Goal: Information Seeking & Learning: Learn about a topic

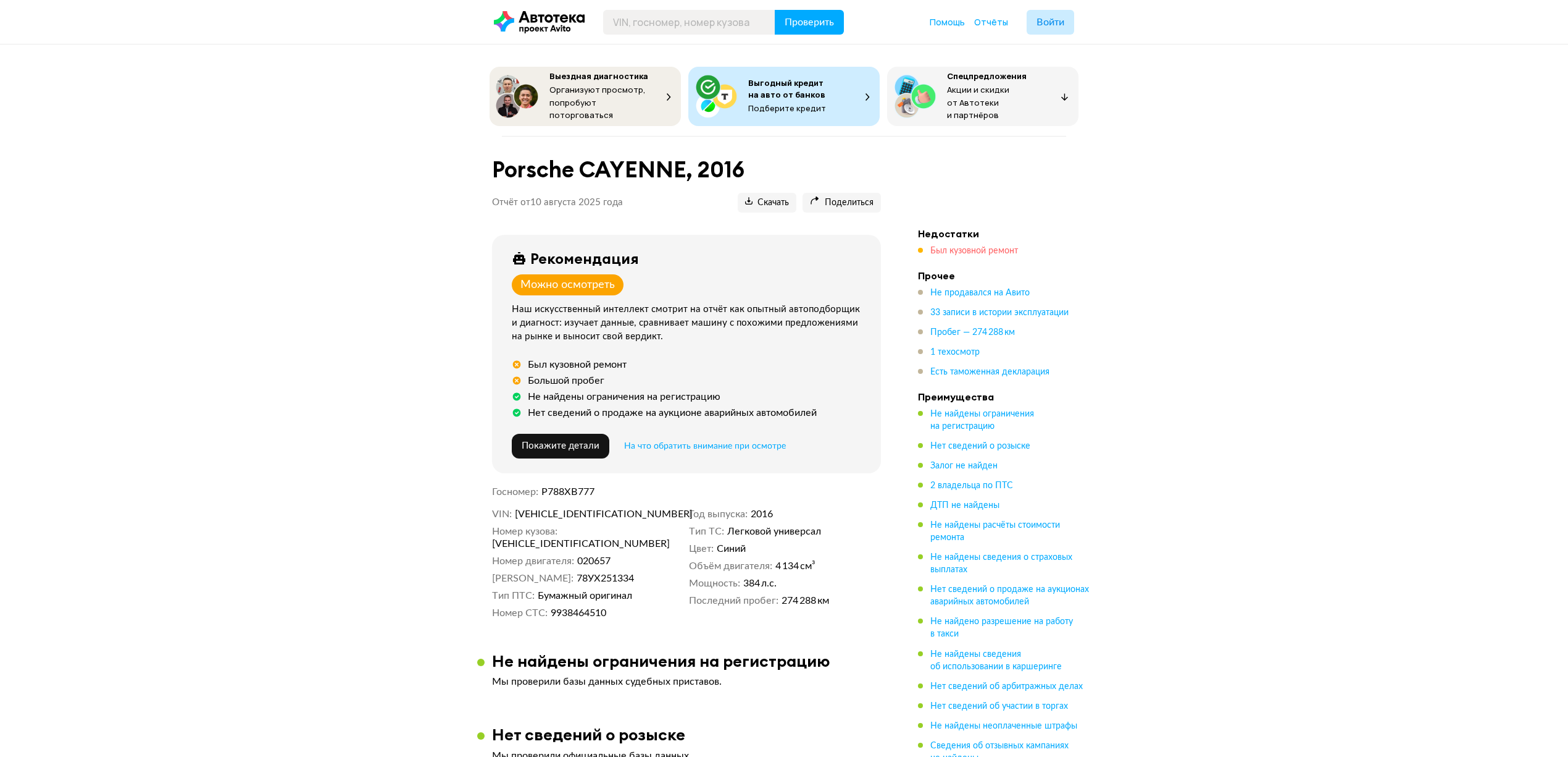
click at [968, 246] on span "Был кузовной ремонт" at bounding box center [974, 251] width 88 height 9
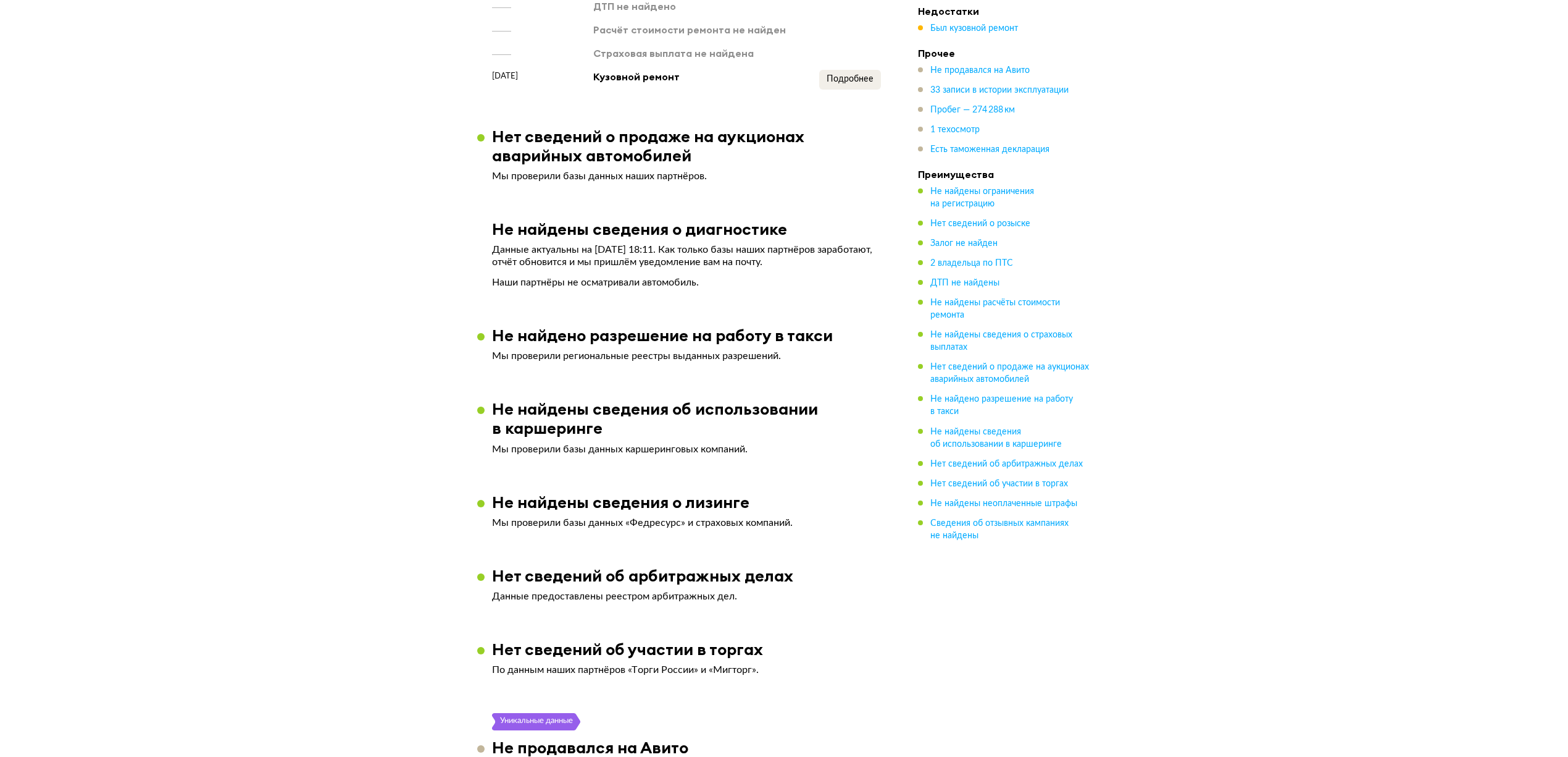
scroll to position [1131, 0]
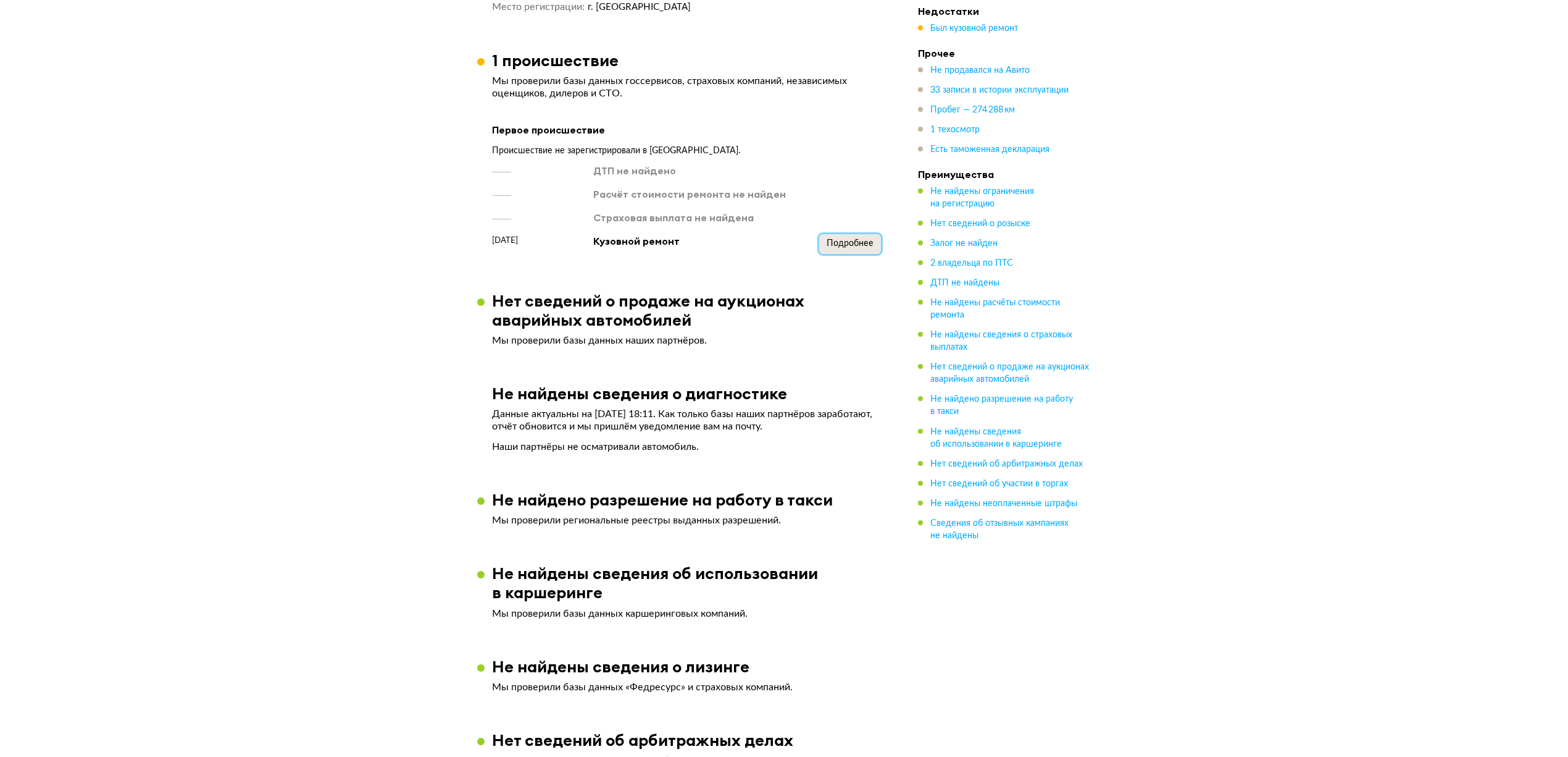
click at [856, 239] on span "Подробнее" at bounding box center [850, 244] width 47 height 9
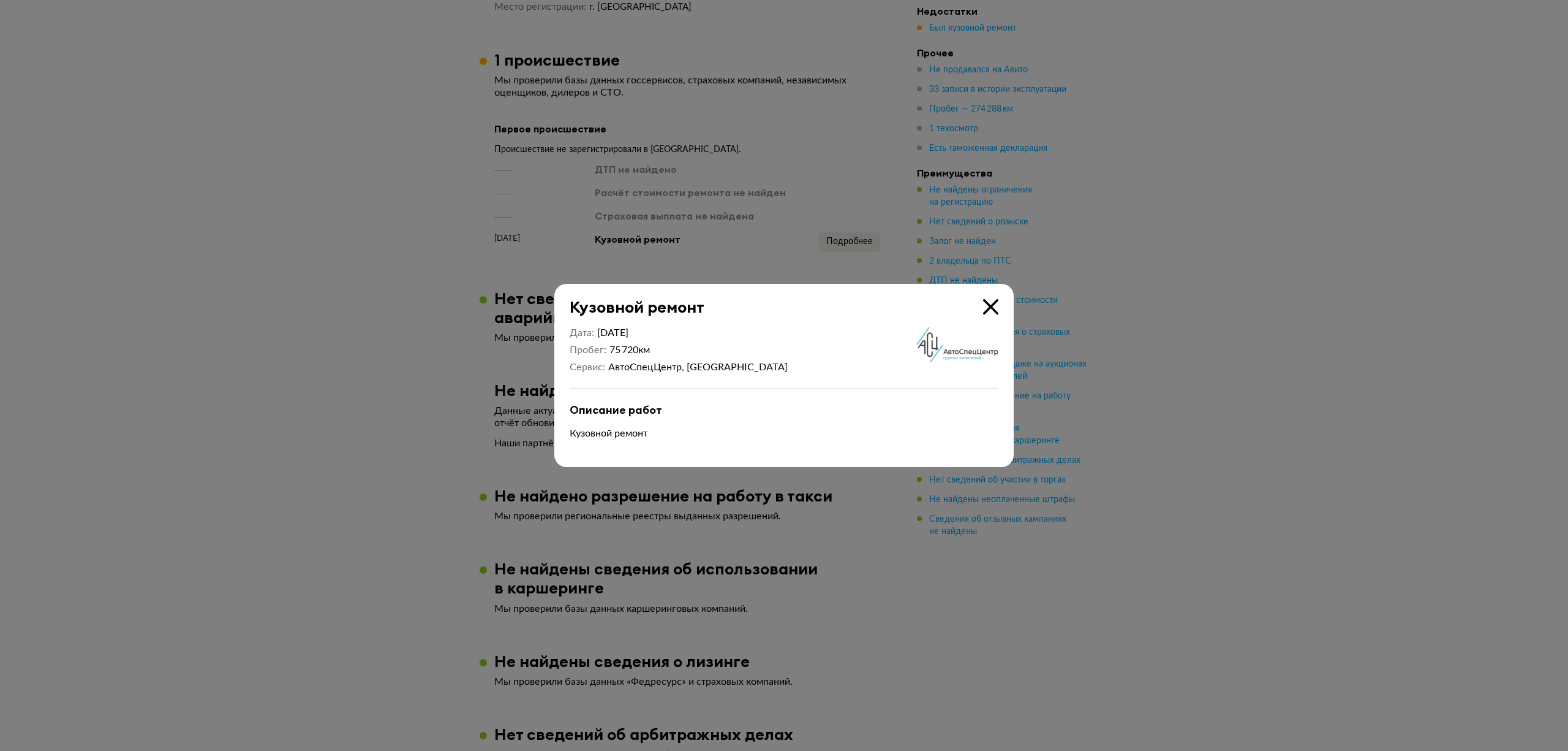
click at [990, 307] on icon at bounding box center [990, 306] width 15 height 15
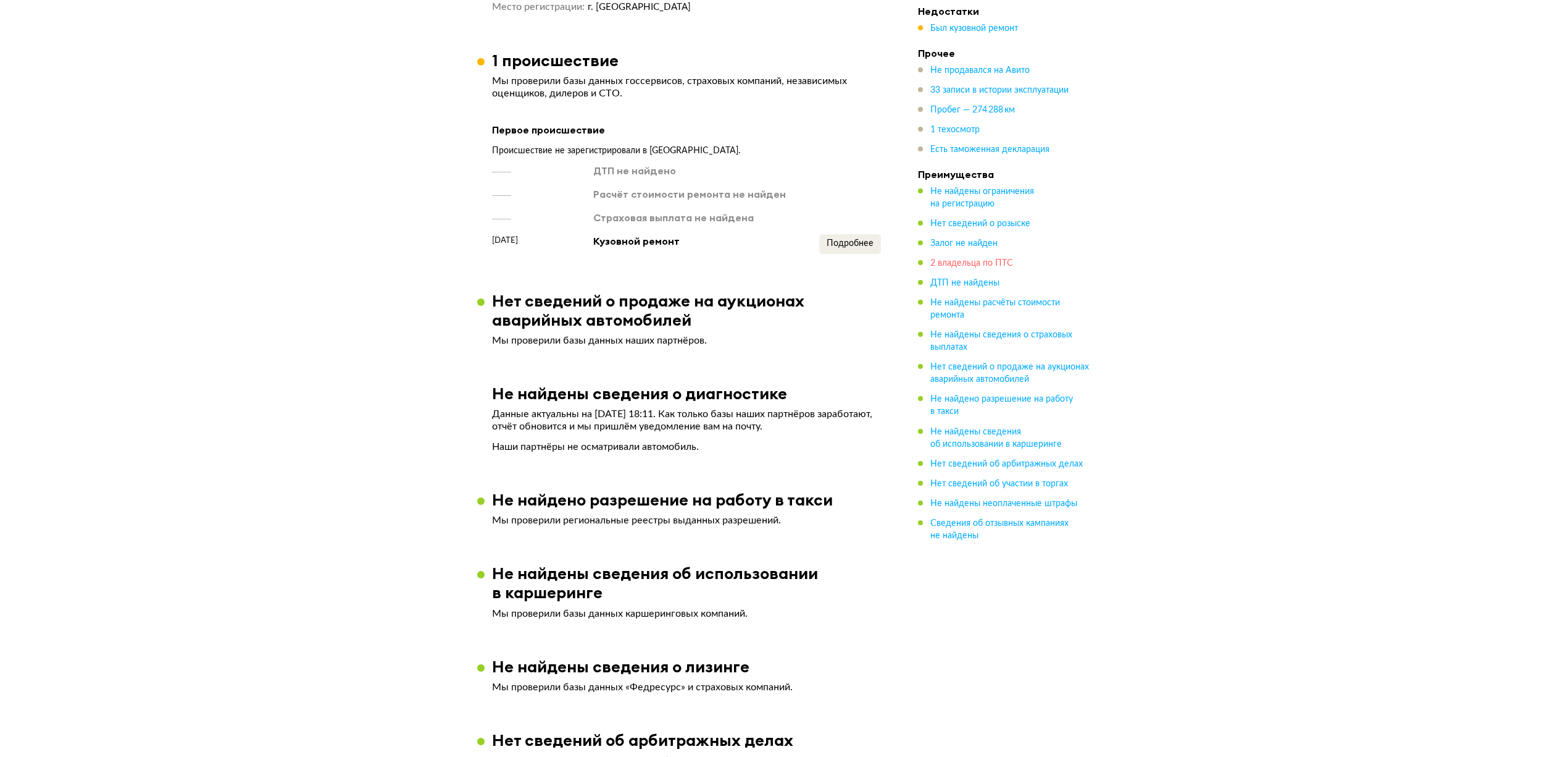
click at [943, 260] on span "2 владельца по ПТС" at bounding box center [971, 263] width 82 height 9
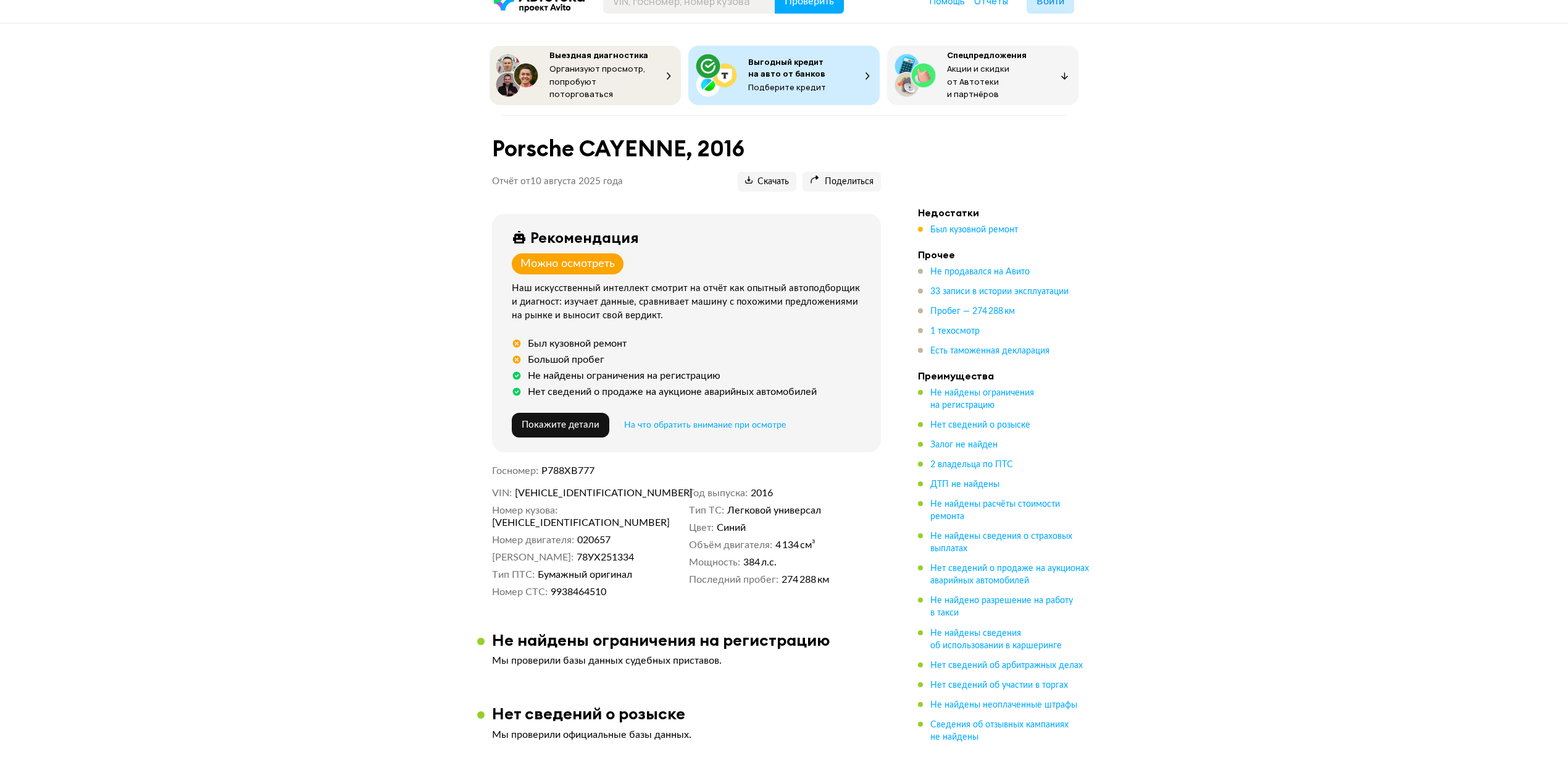
scroll to position [0, 0]
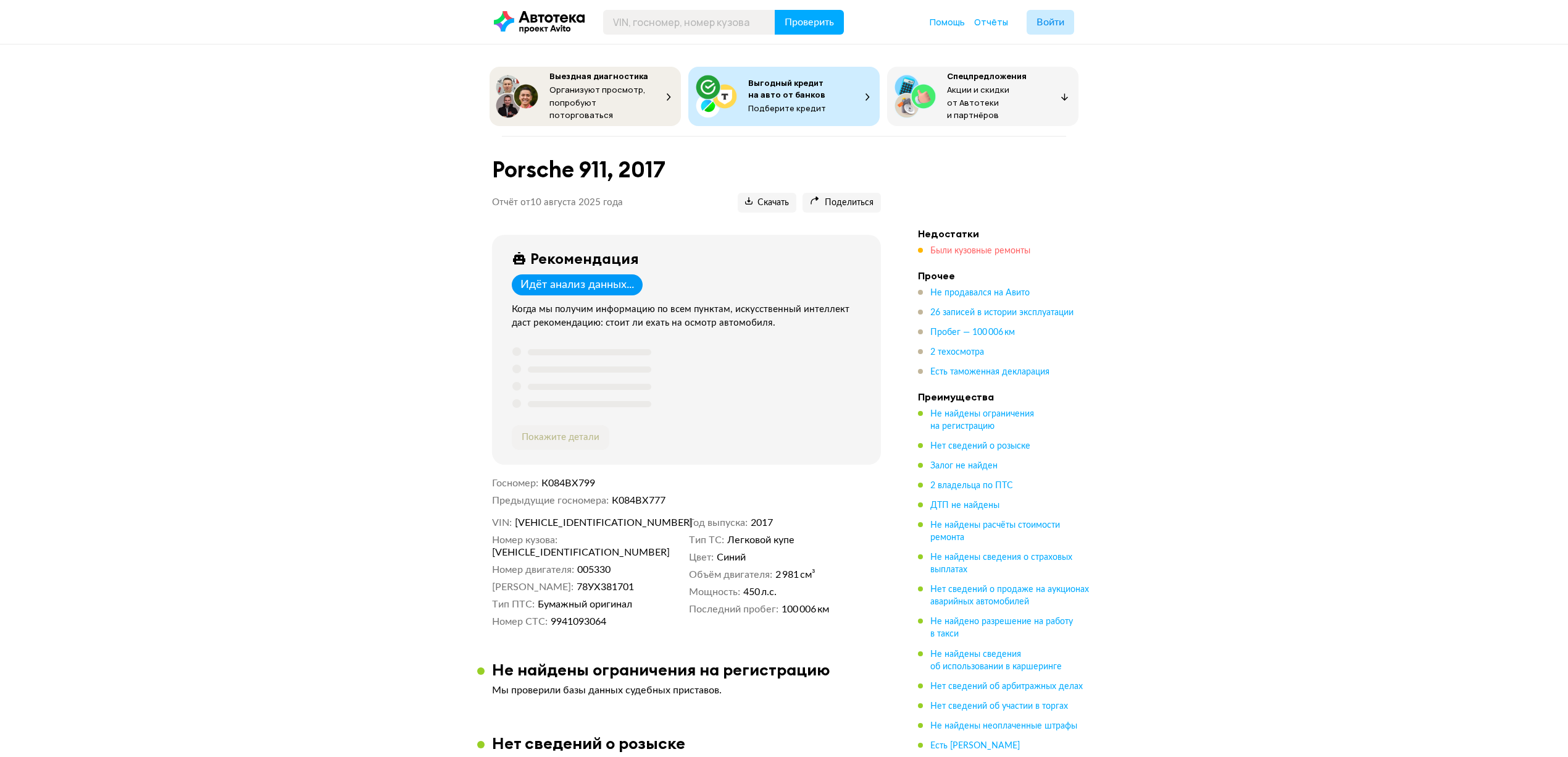
click at [970, 246] on span "Были кузовные ремонты" at bounding box center [980, 251] width 100 height 9
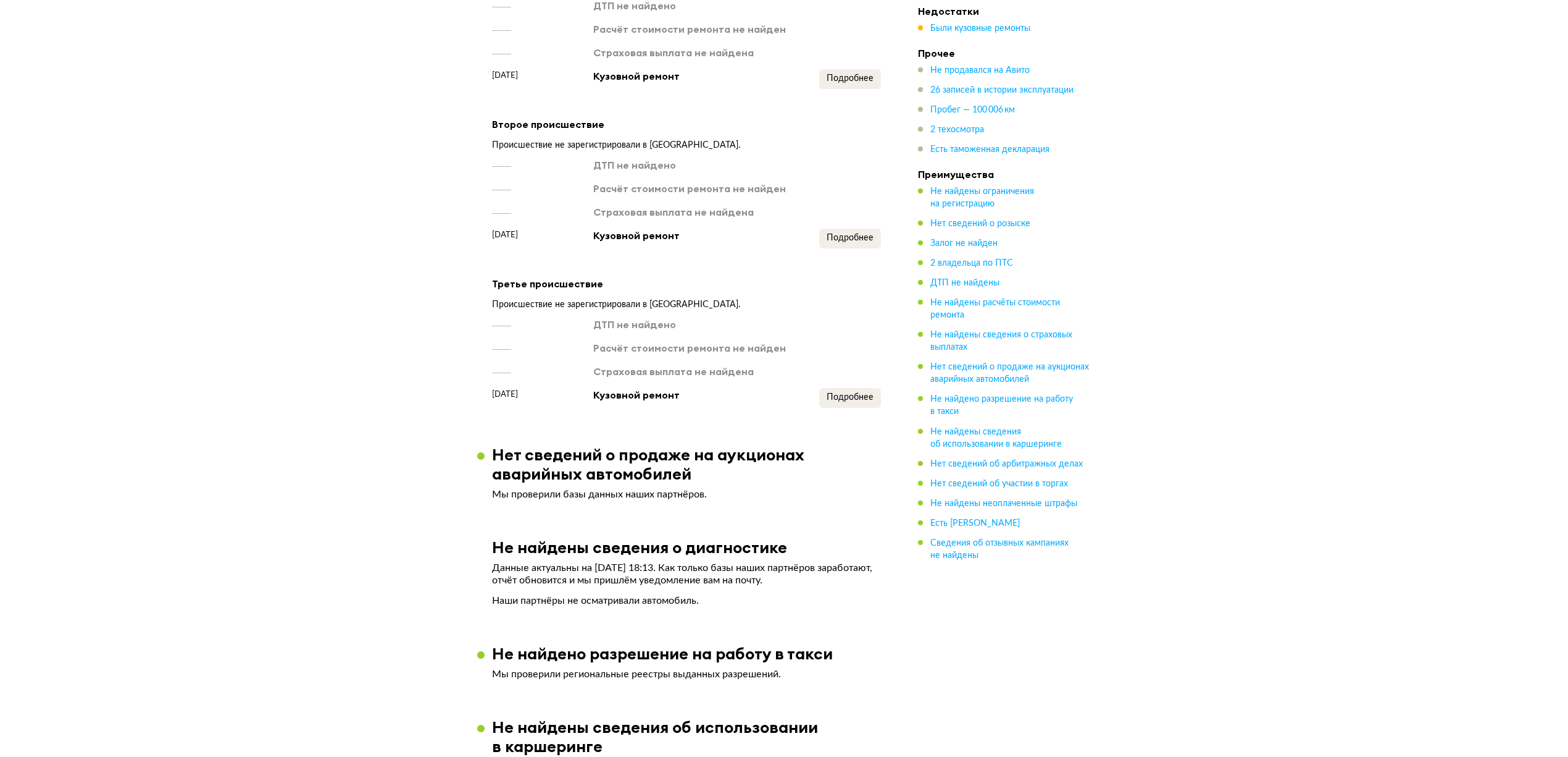
scroll to position [1140, 0]
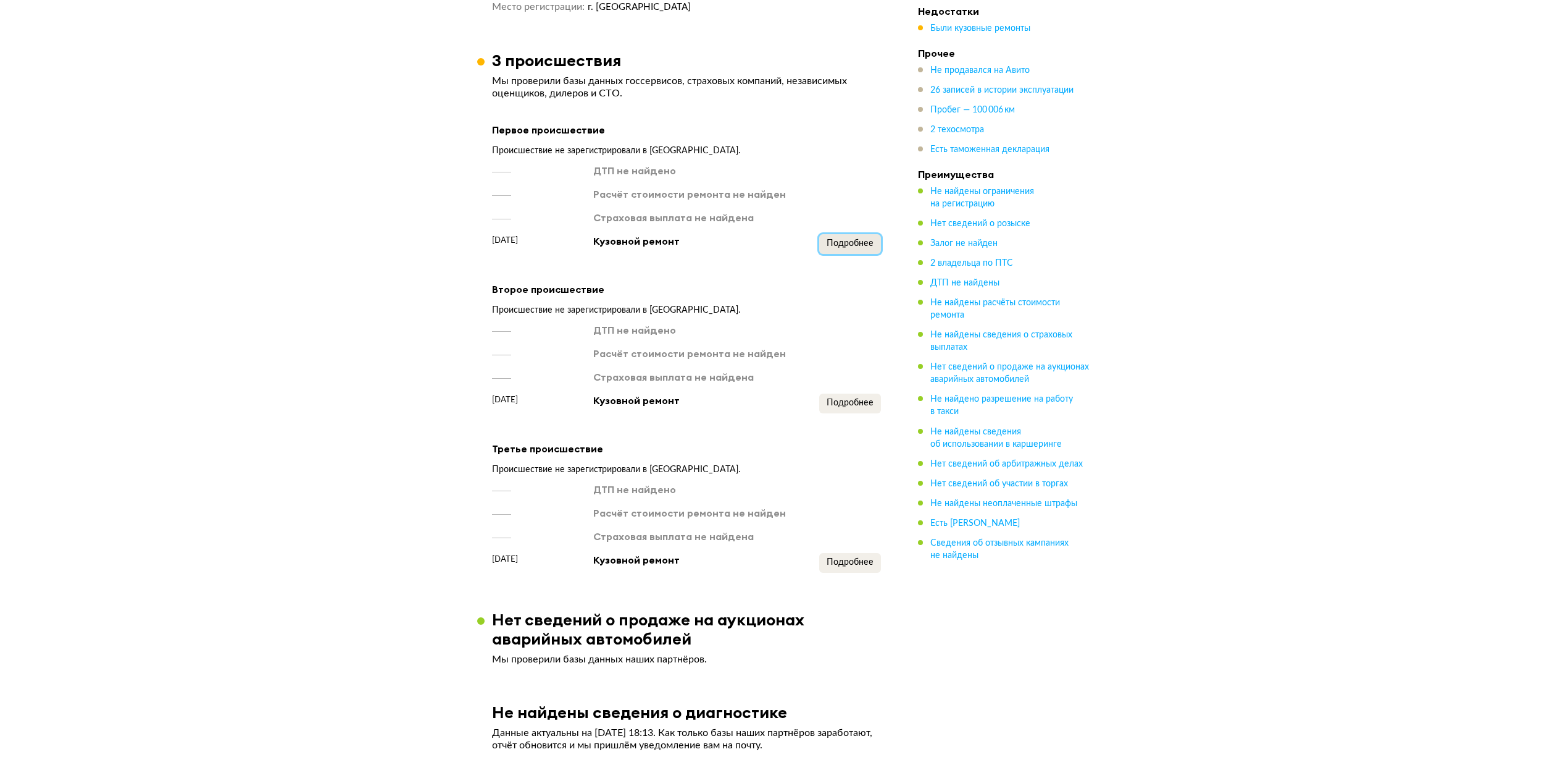
click at [837, 239] on span "Подробнее" at bounding box center [850, 244] width 47 height 9
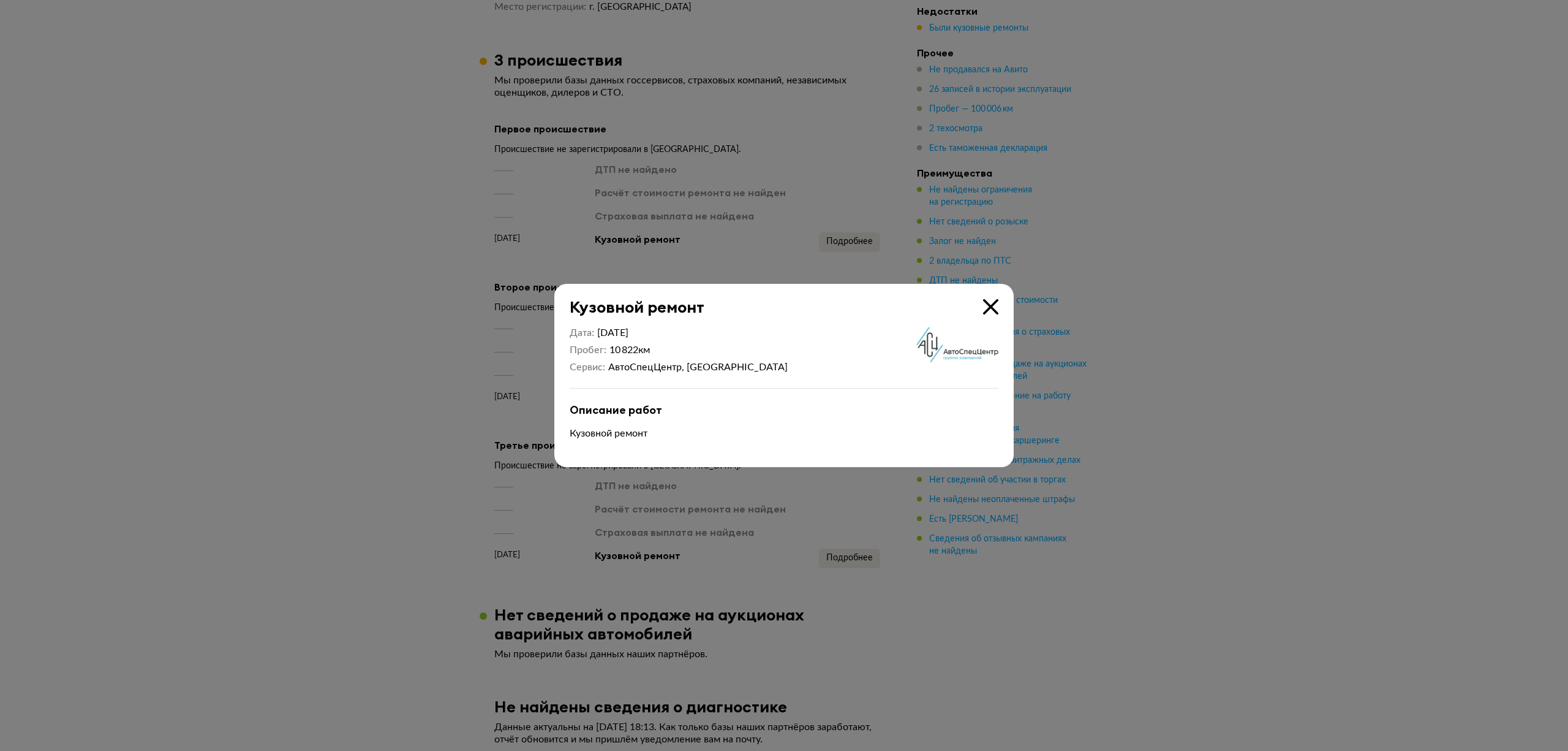
click at [985, 304] on icon at bounding box center [990, 306] width 15 height 15
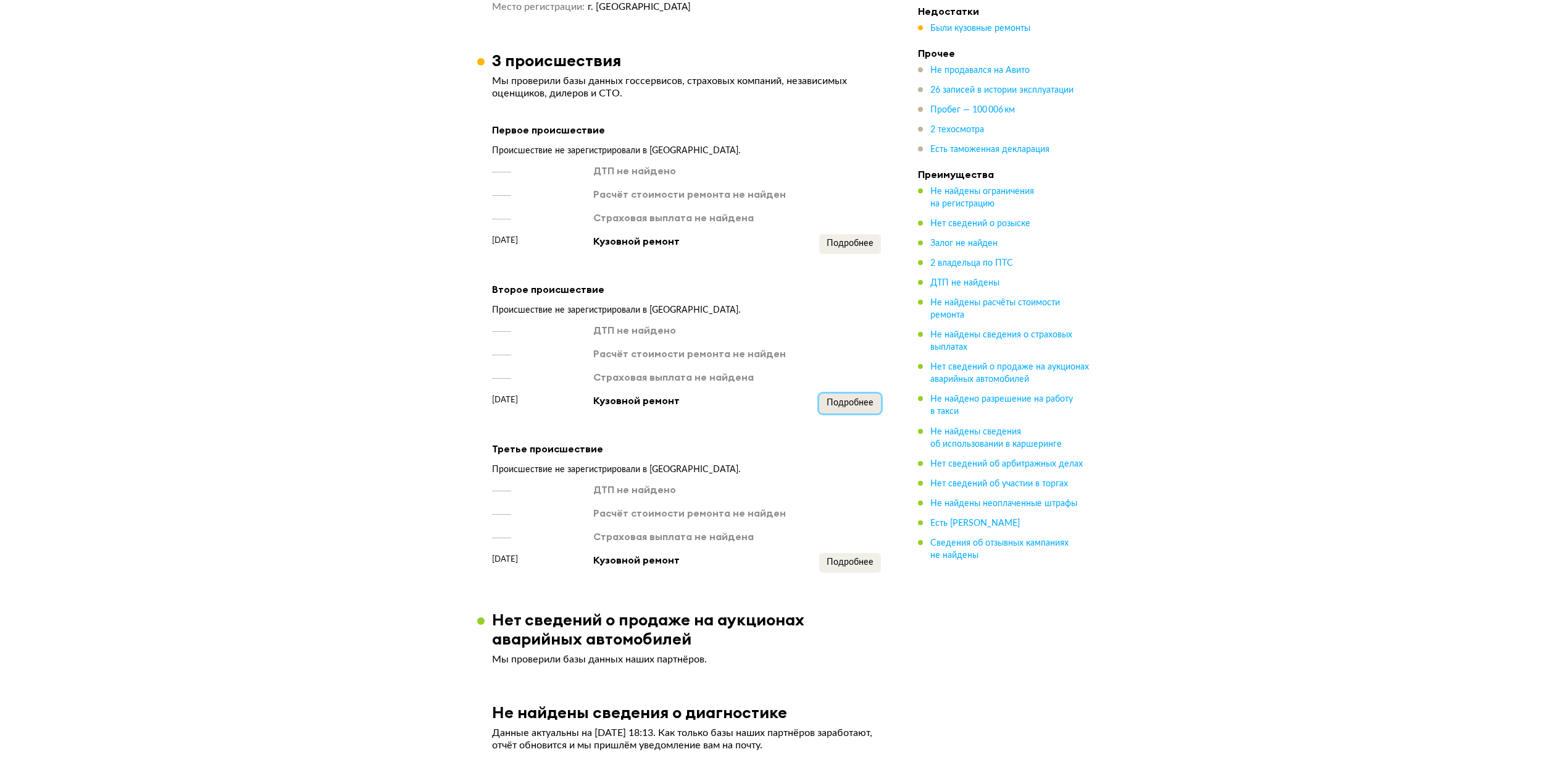
click at [847, 398] on span "Подробнее" at bounding box center [850, 402] width 47 height 9
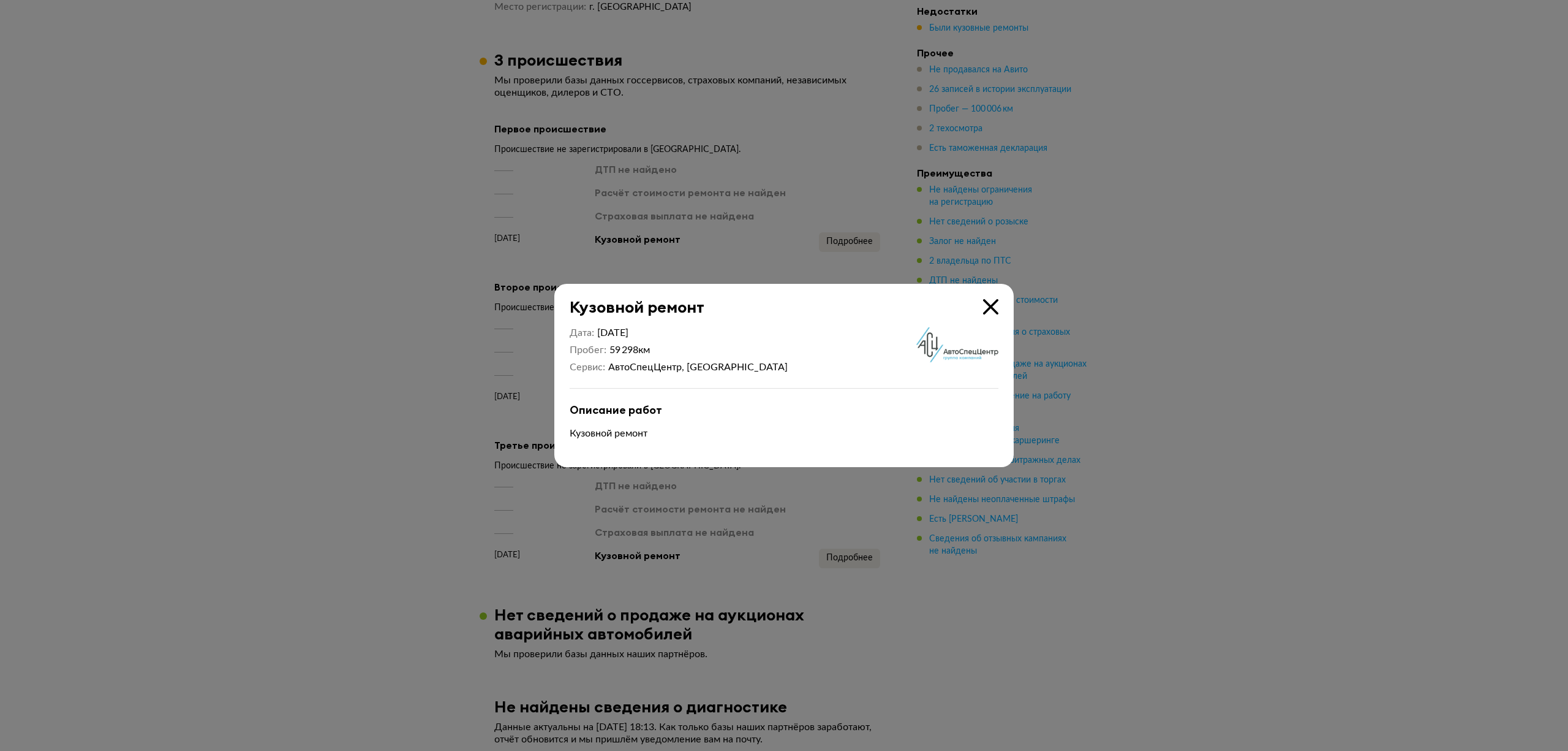
click at [995, 309] on icon at bounding box center [990, 306] width 15 height 15
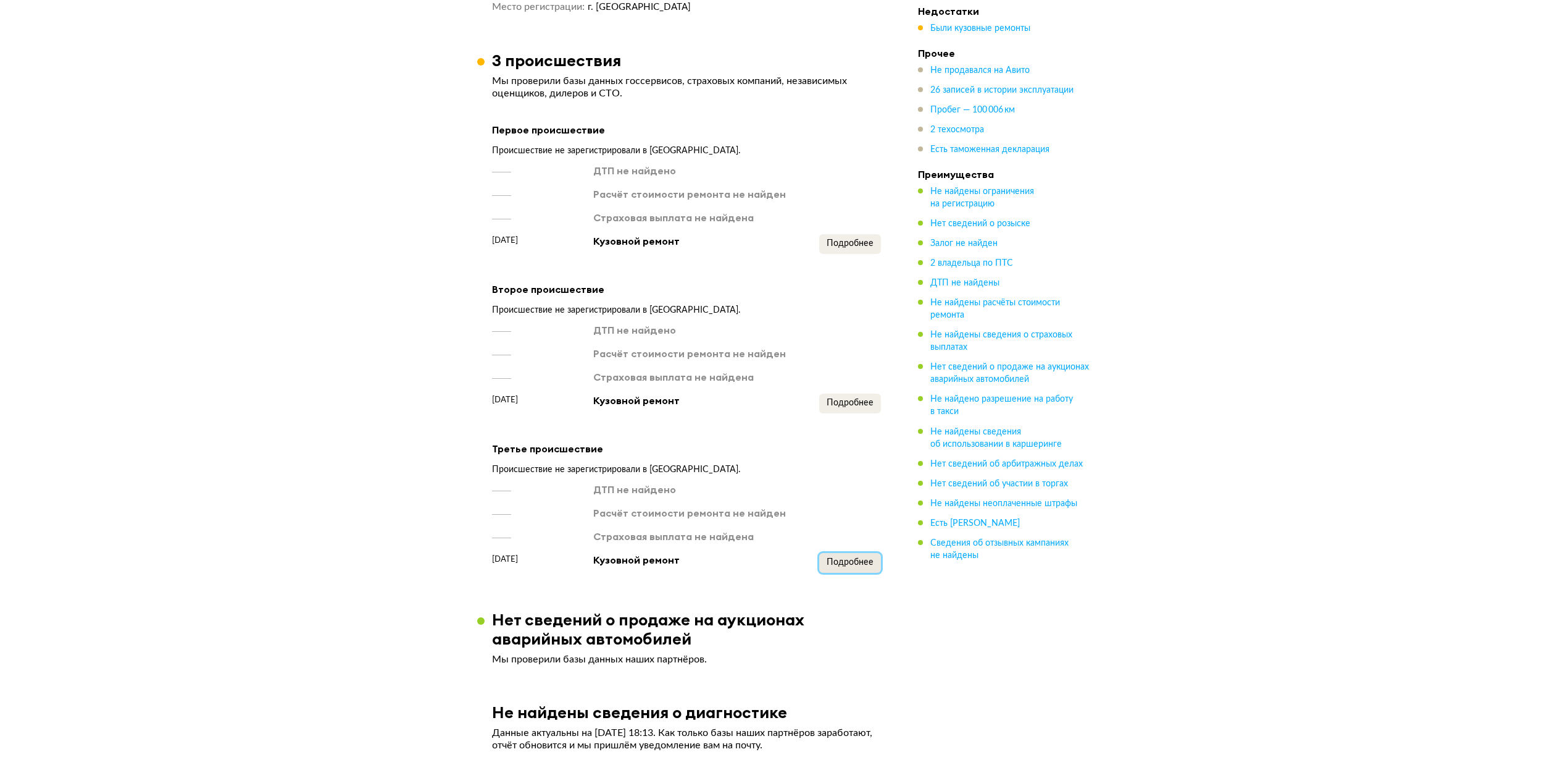
click at [850, 559] on span "Подробнее" at bounding box center [850, 562] width 47 height 9
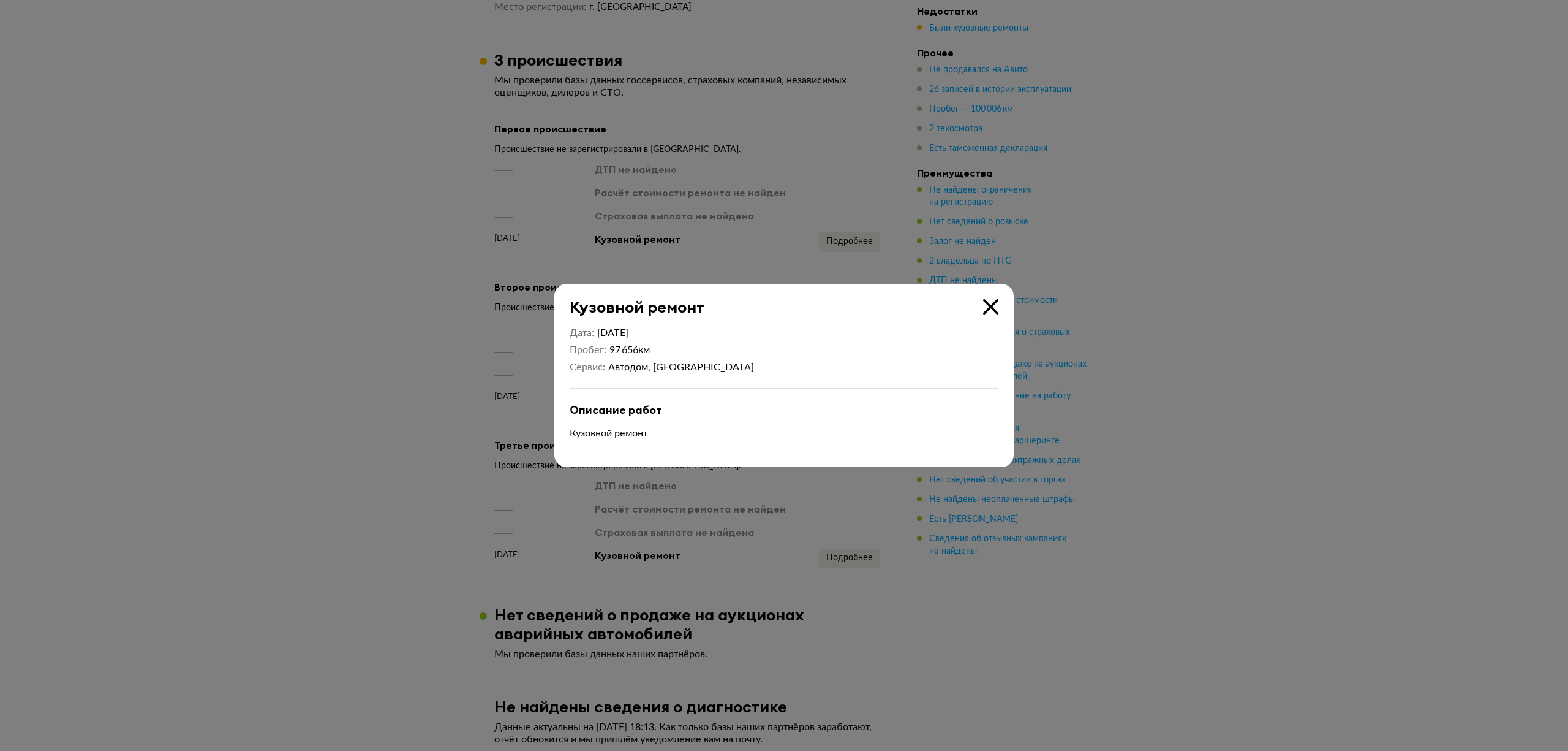
click at [988, 304] on icon at bounding box center [990, 306] width 15 height 15
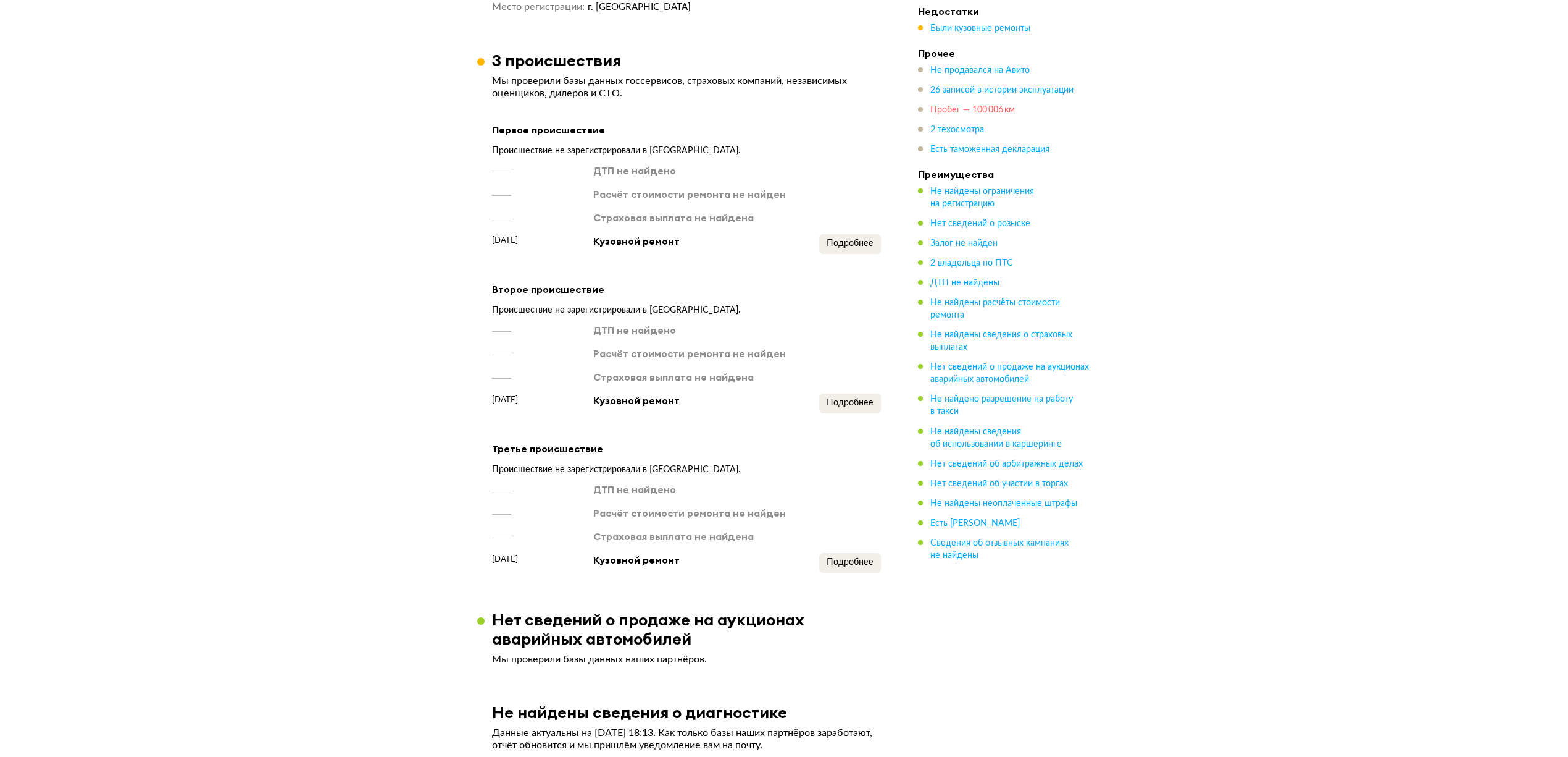
click at [951, 107] on span "Пробег — 100 006 км" at bounding box center [972, 110] width 84 height 9
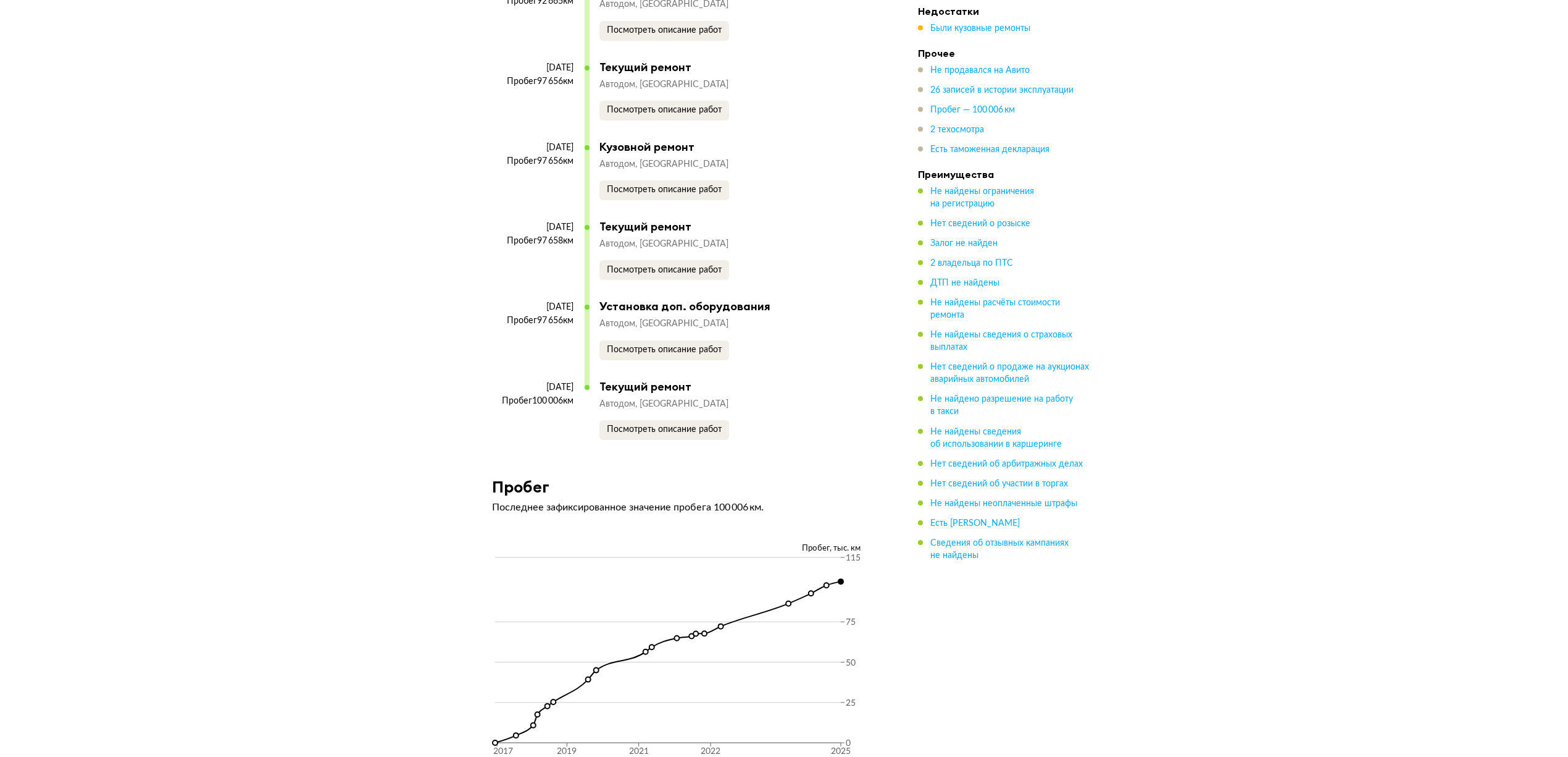
scroll to position [4139, 0]
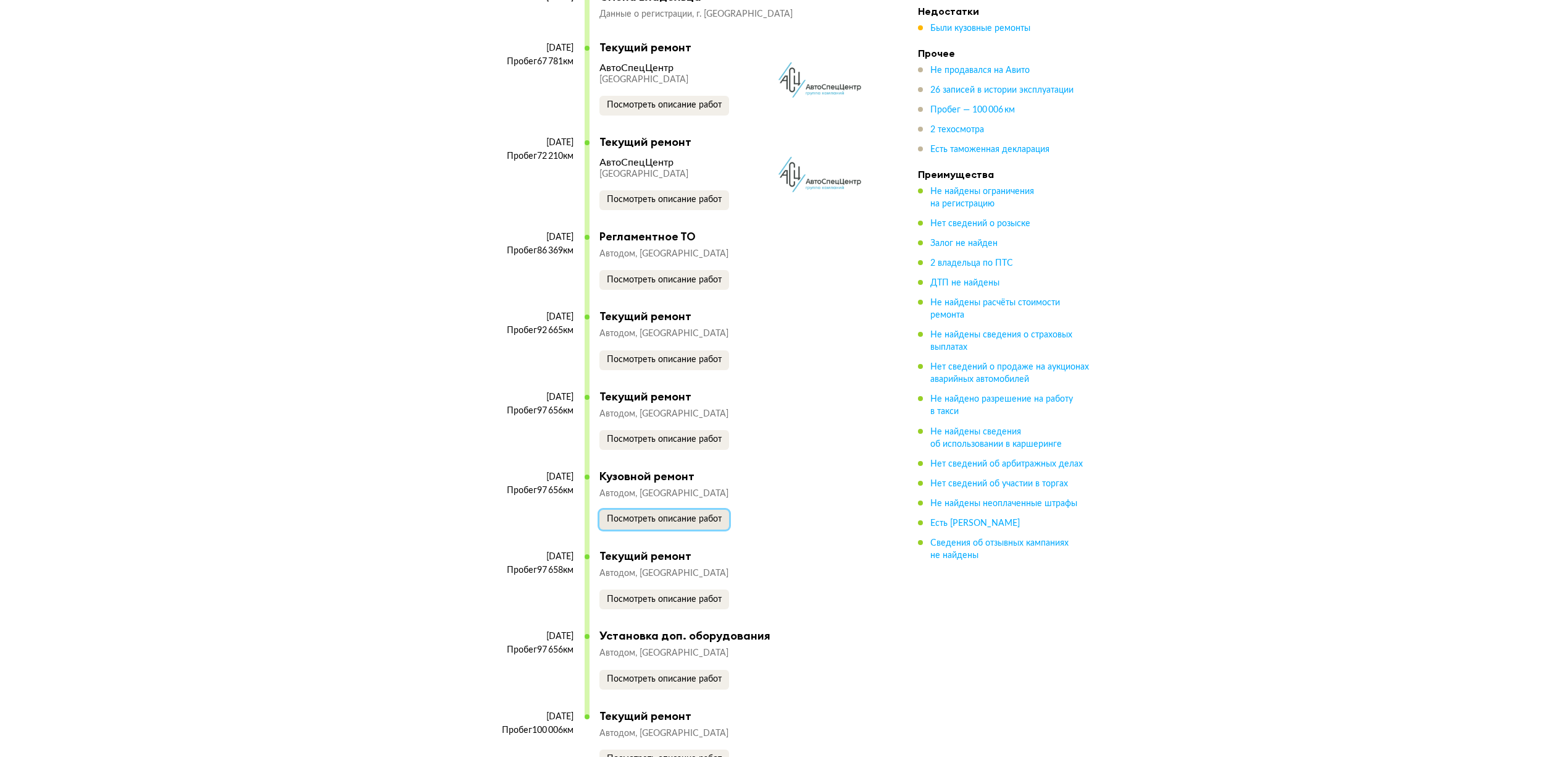
click at [670, 514] on span "Посмотреть описание работ" at bounding box center [664, 519] width 115 height 9
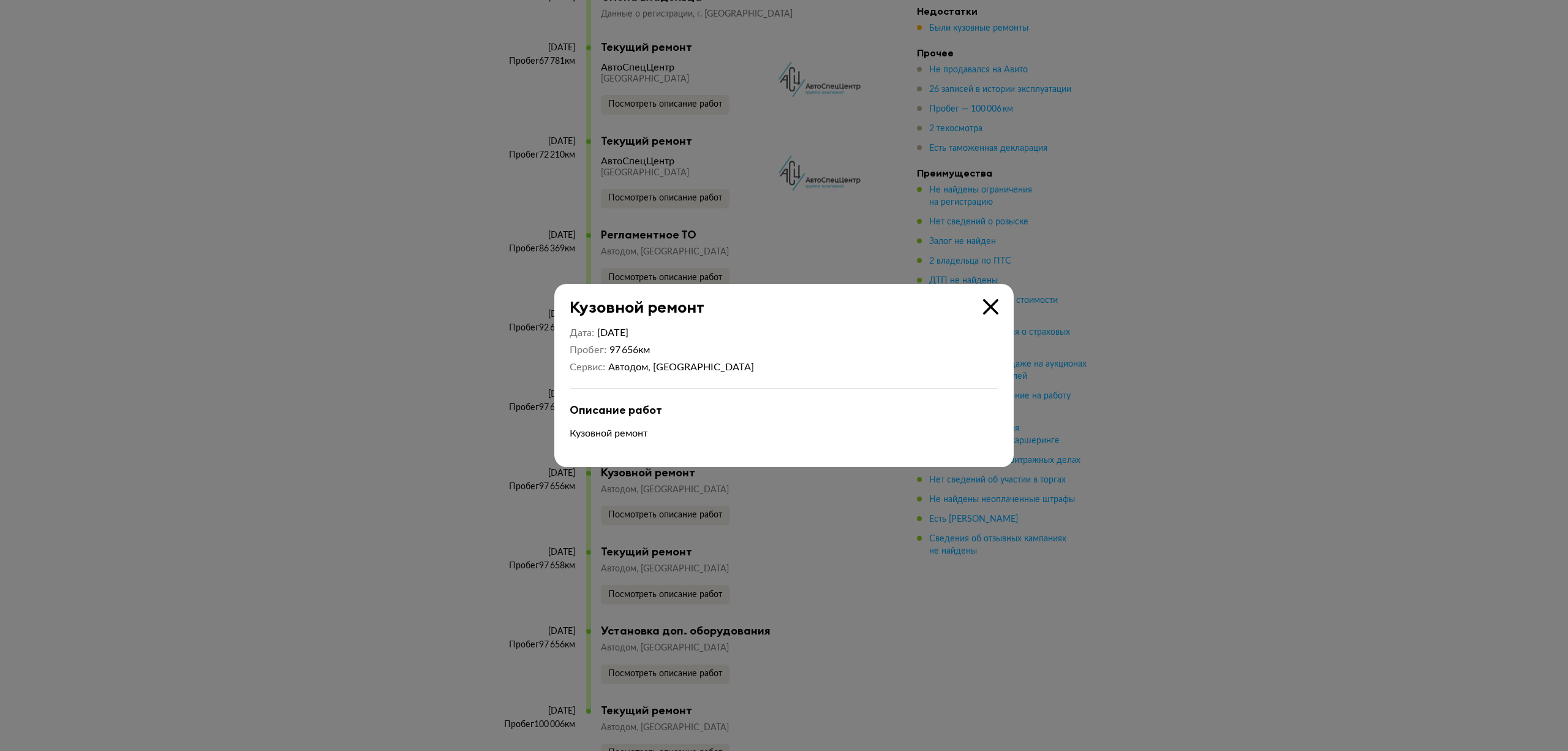
click at [990, 303] on icon at bounding box center [990, 306] width 15 height 15
